Goal: Information Seeking & Learning: Learn about a topic

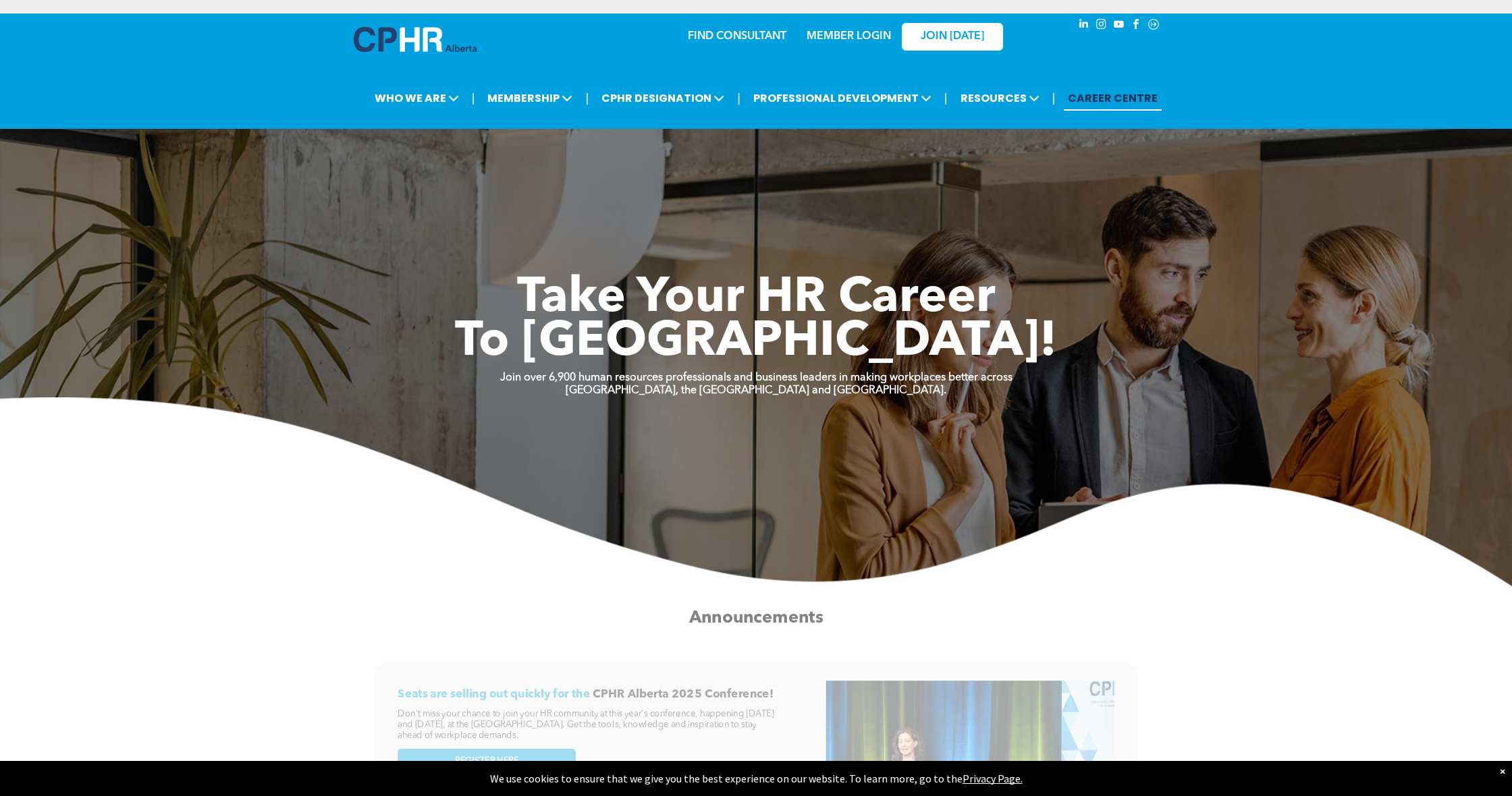
click at [839, 40] on link "MEMBER LOGIN" at bounding box center [848, 36] width 84 height 11
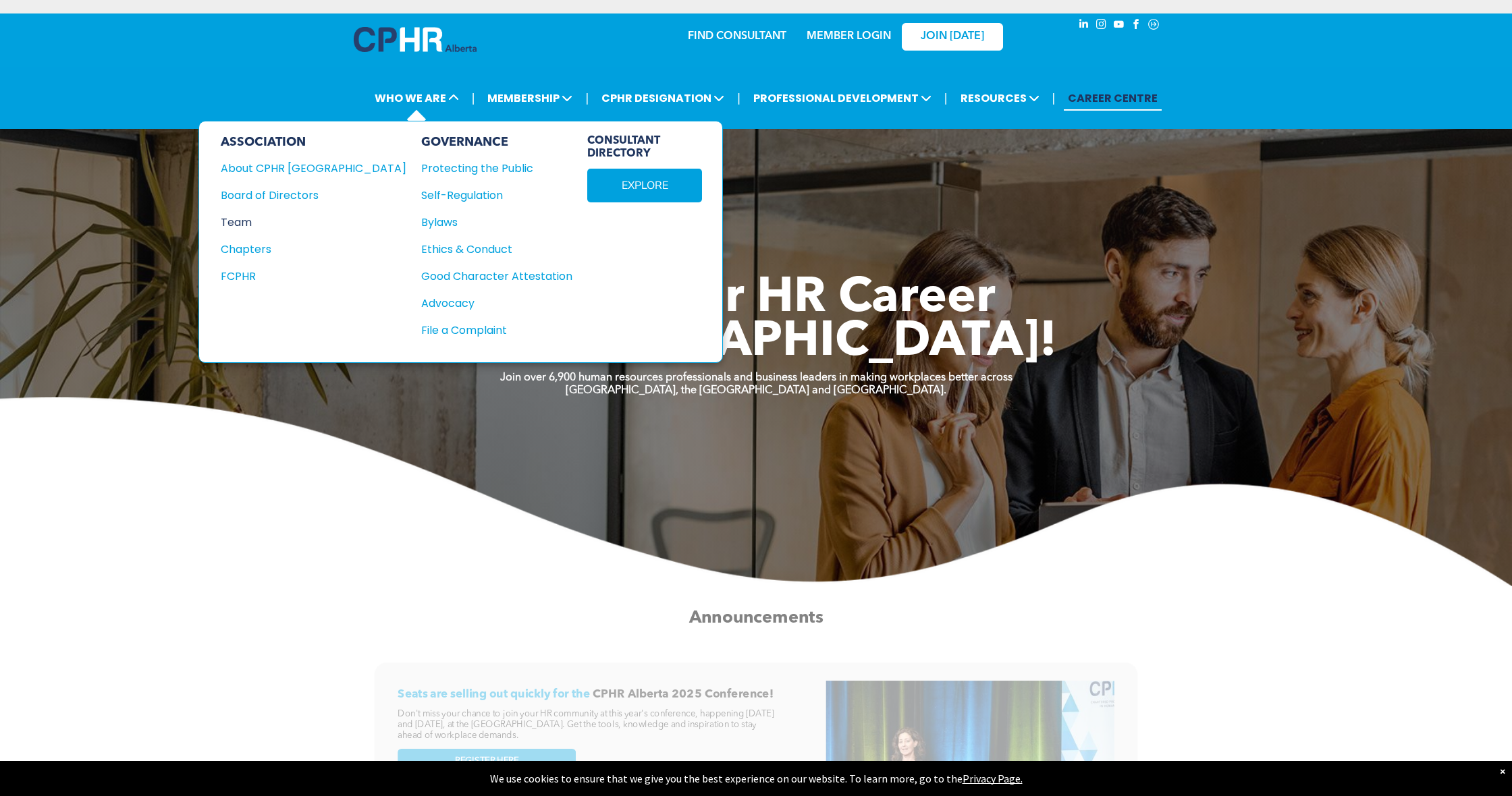
click at [242, 225] on div "Team" at bounding box center [304, 222] width 167 height 17
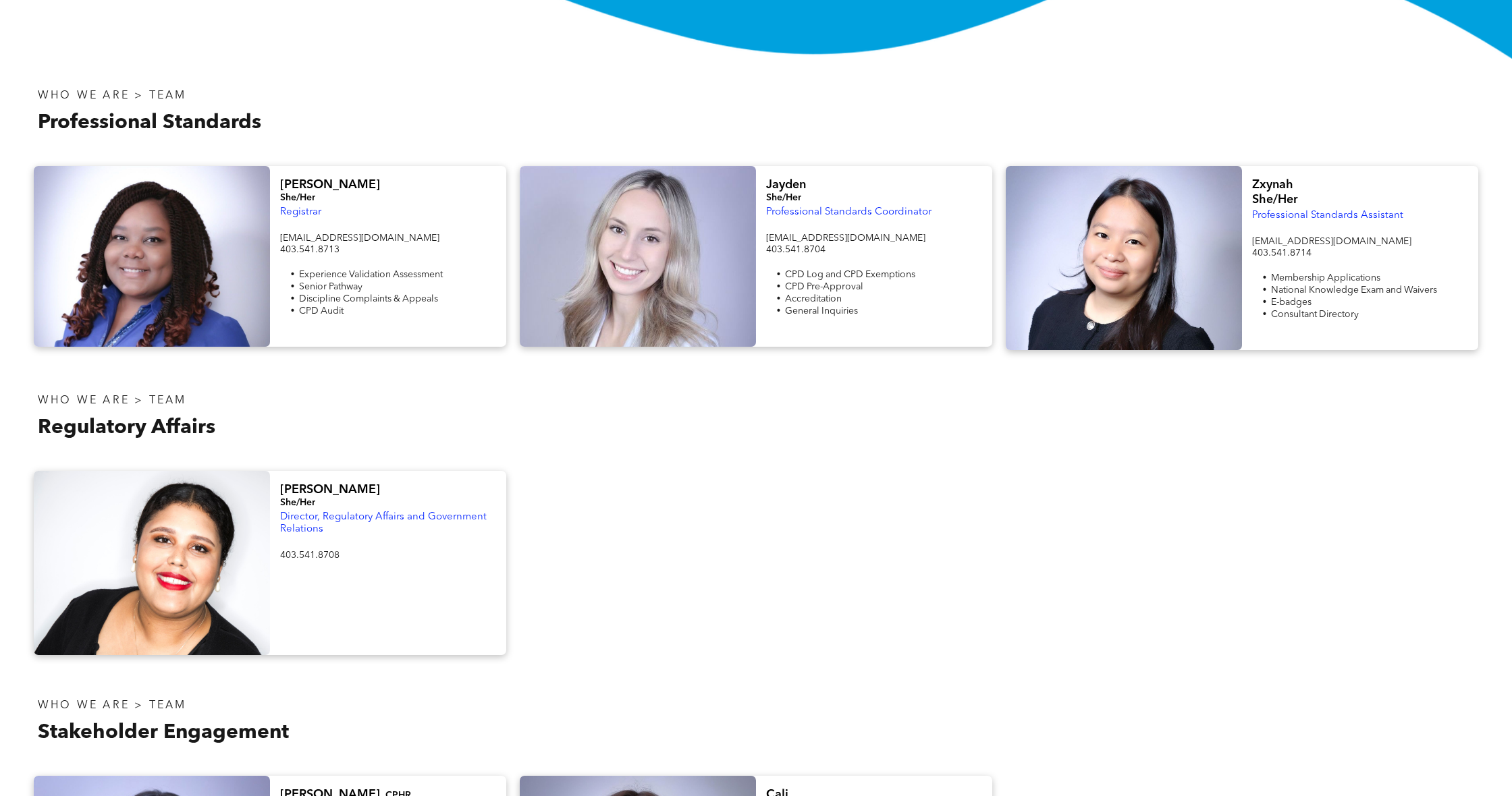
scroll to position [447, 0]
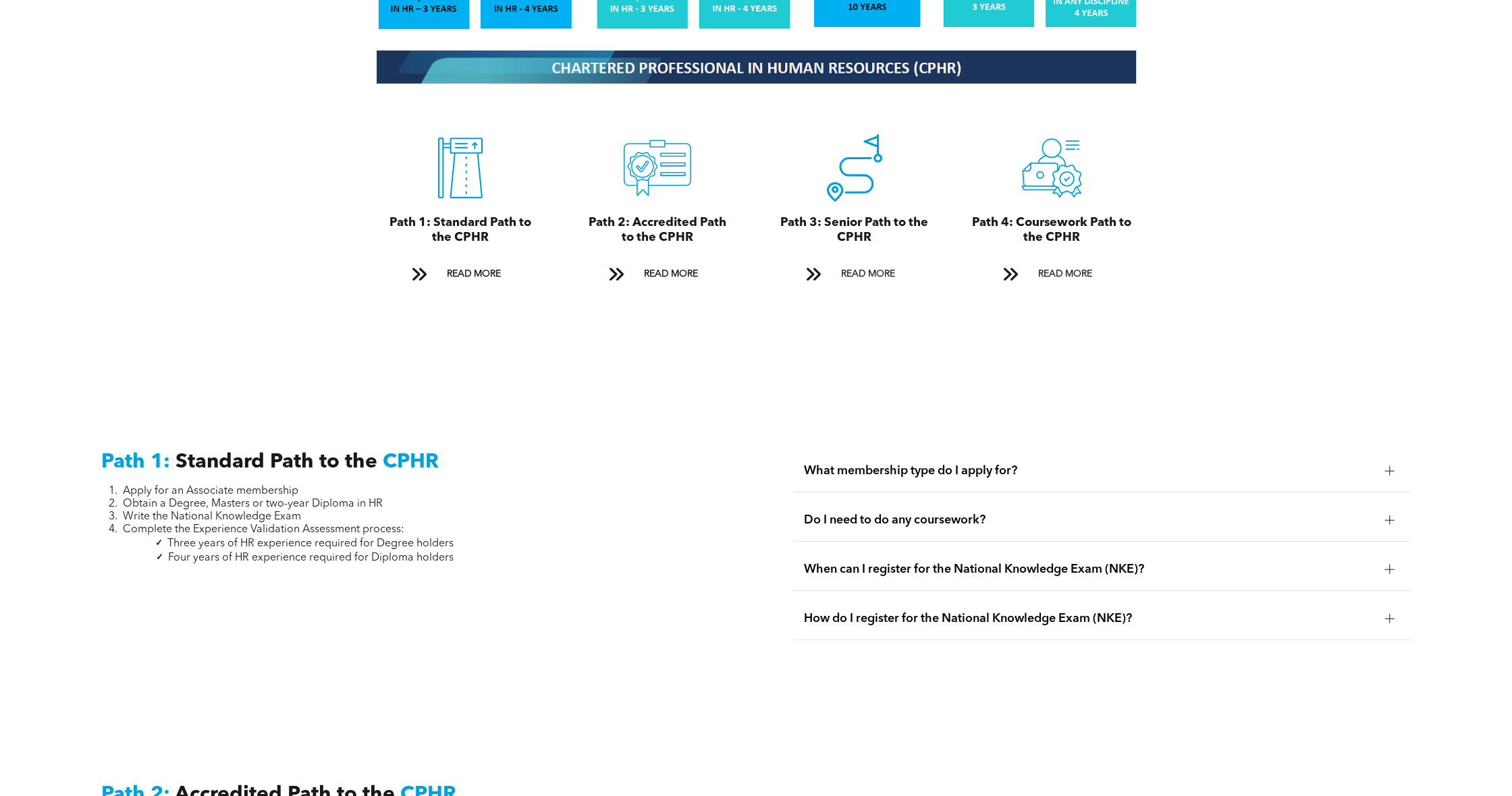
scroll to position [1588, 0]
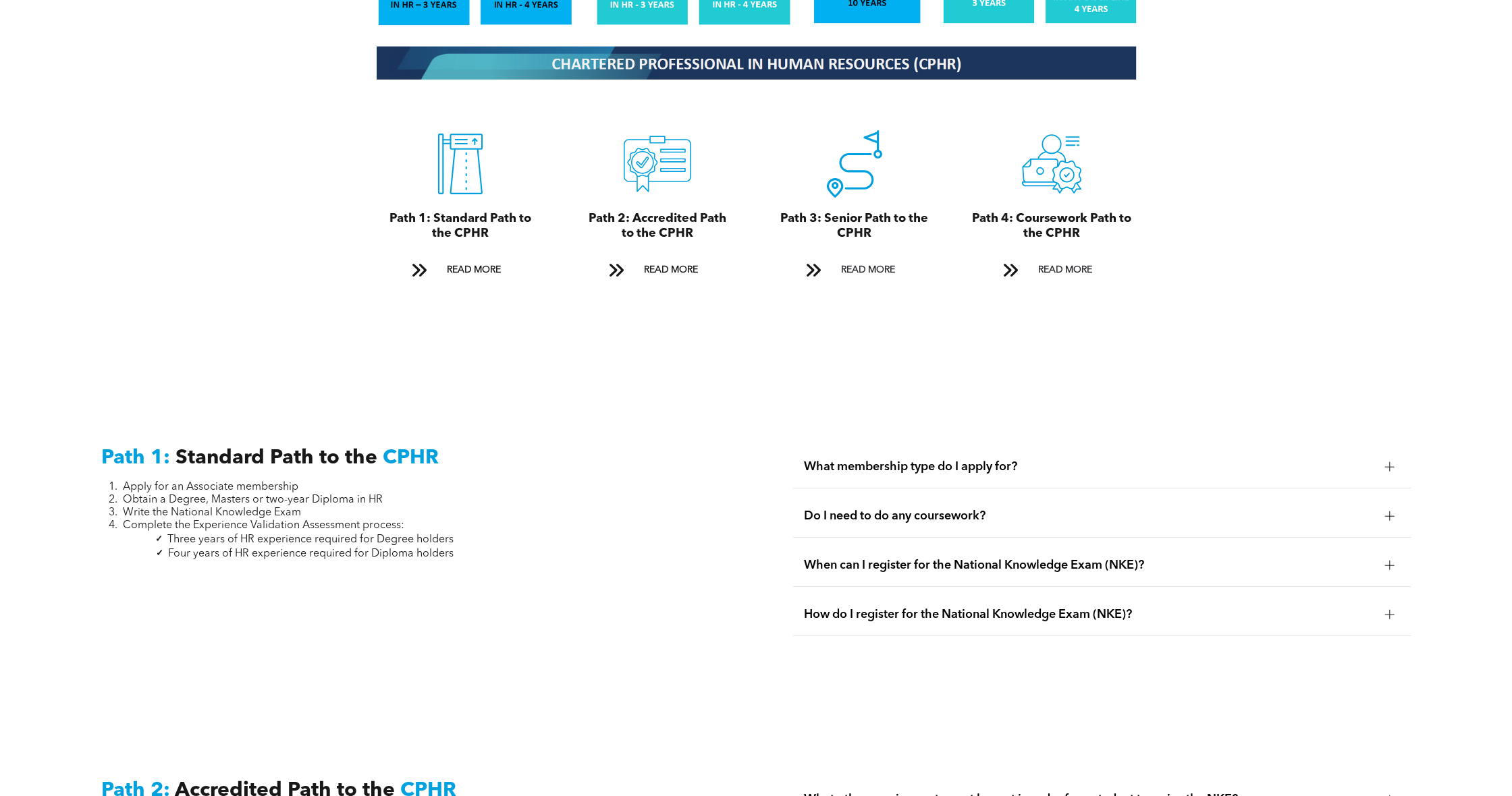
click at [881, 459] on span "What membership type do I apply for?" at bounding box center [1088, 466] width 569 height 15
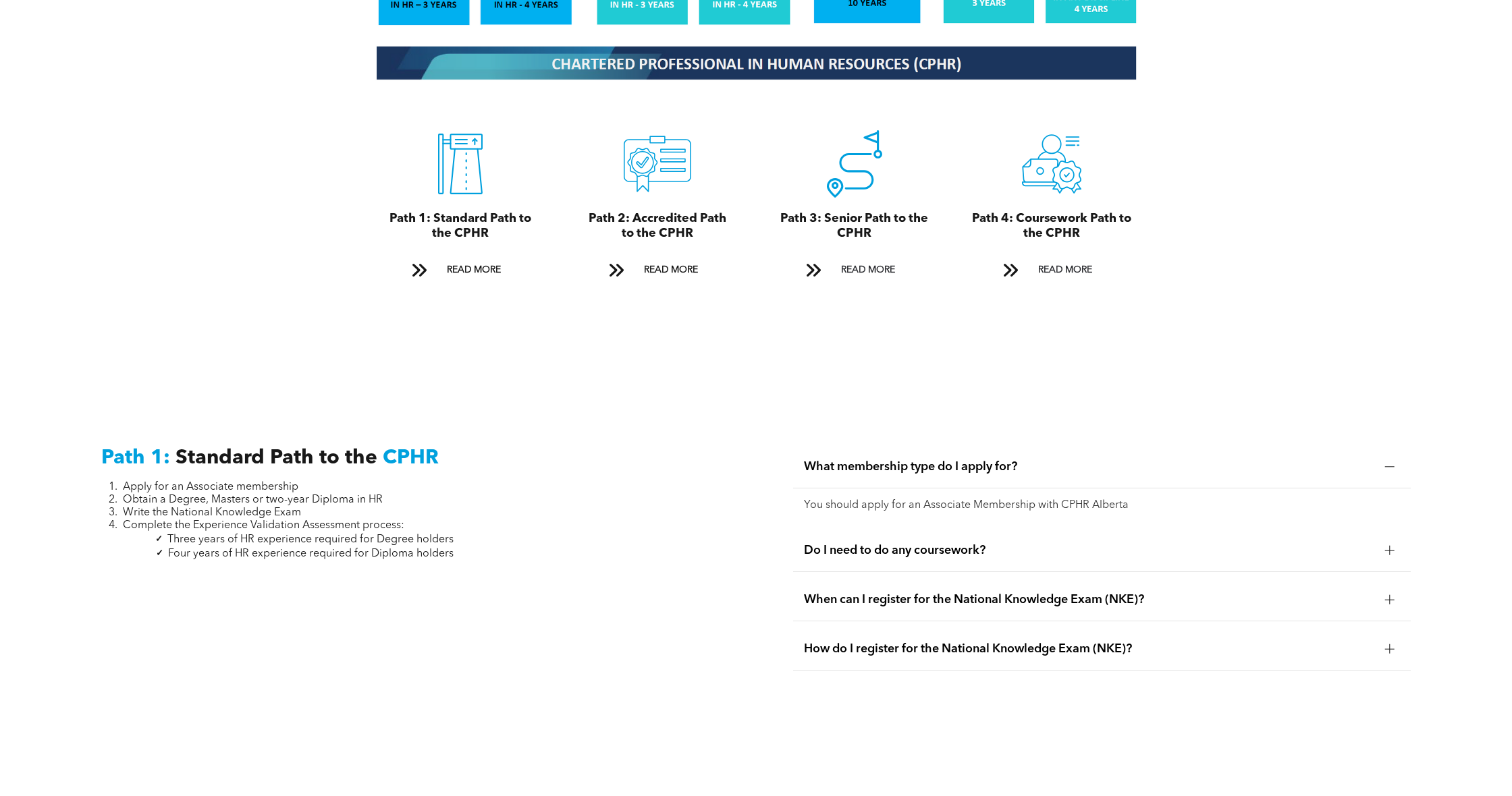
click at [870, 544] on span "Do I need to do any coursework?" at bounding box center [1088, 550] width 569 height 15
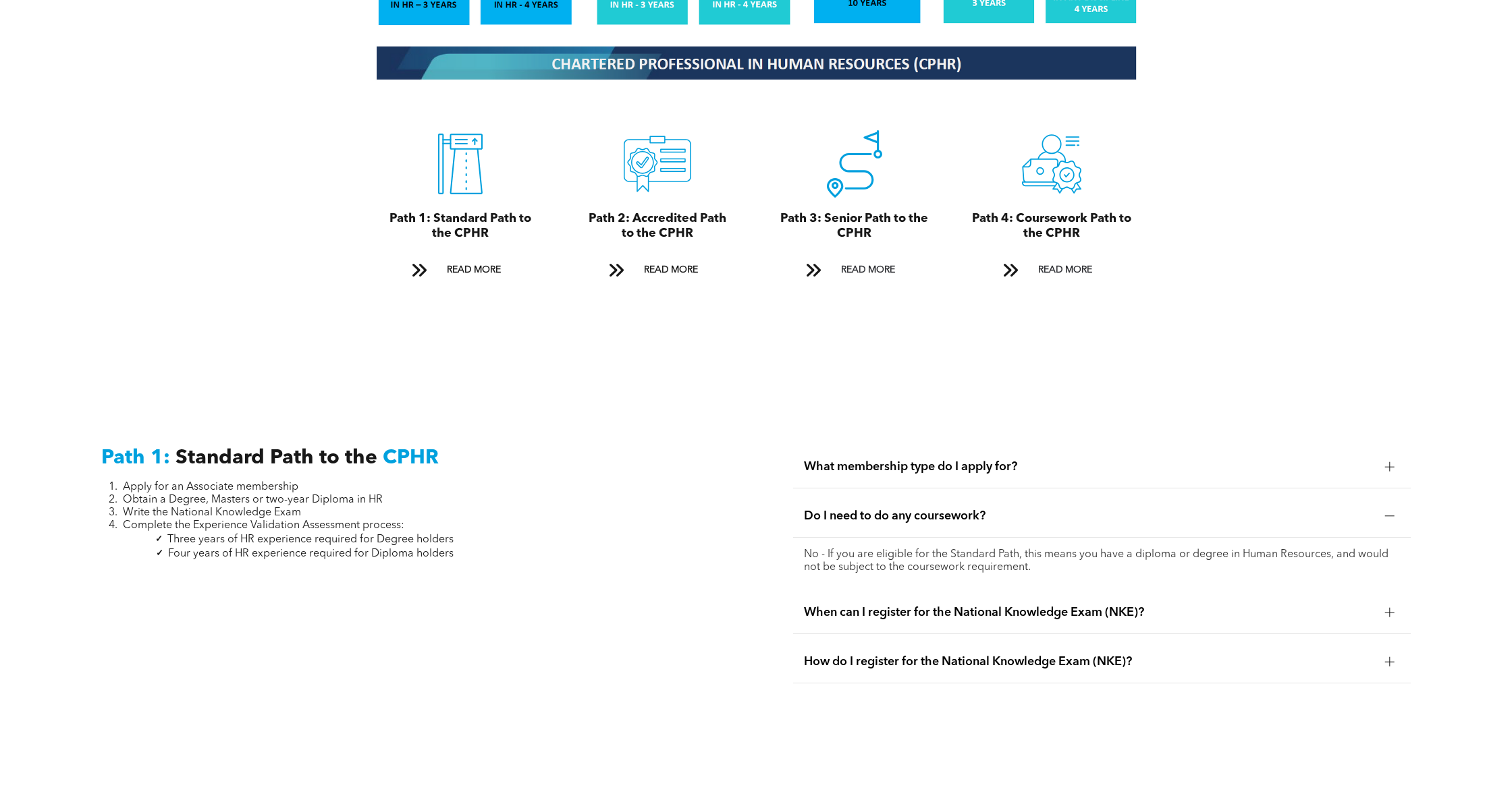
click at [889, 605] on span "When can I register for the National Knowledge Exam (NKE)?" at bounding box center [1088, 612] width 569 height 15
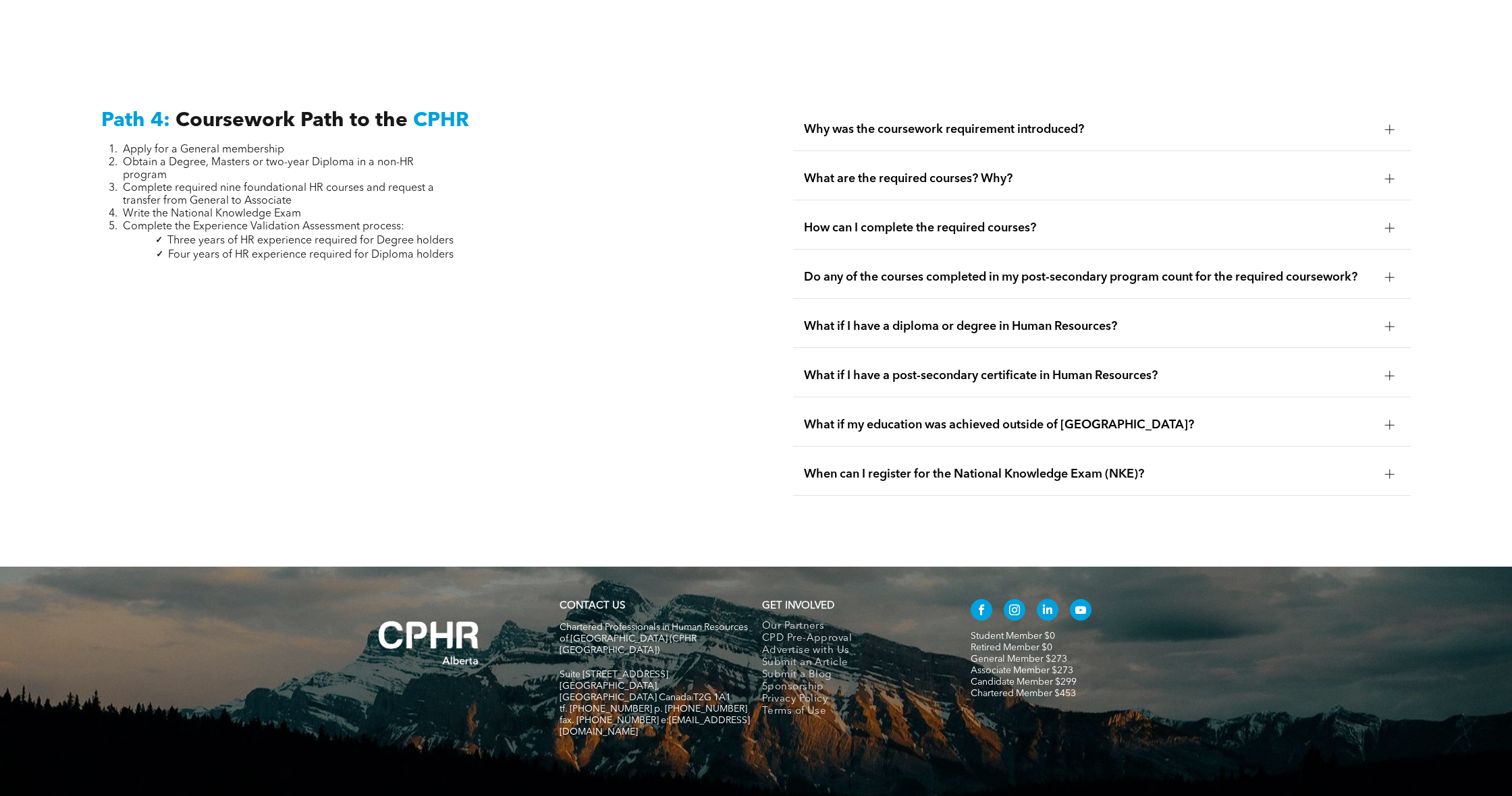
scroll to position [4108, 0]
click at [629, 705] on span "tf. [PHONE_NUMBER] p. [PHONE_NUMBER]" at bounding box center [653, 710] width 187 height 10
